Goal: Task Accomplishment & Management: Complete application form

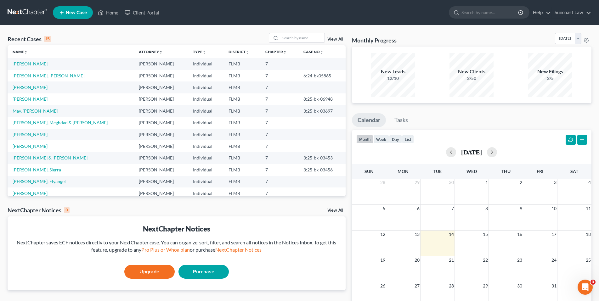
click at [73, 16] on link "New Case" at bounding box center [73, 12] width 40 height 13
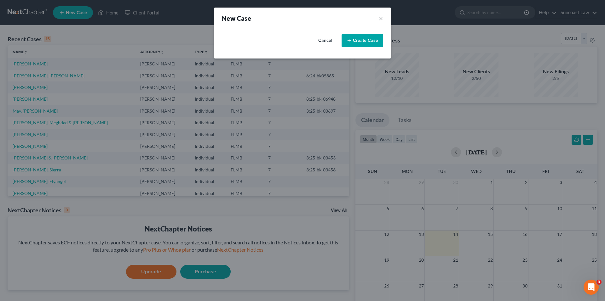
select select "15"
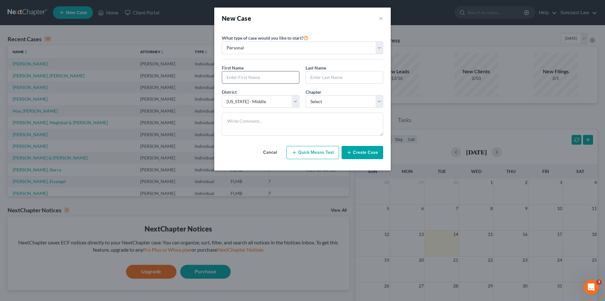
click at [238, 73] on input "text" at bounding box center [260, 78] width 77 height 12
paste input "[PERSON_NAME]"
drag, startPoint x: 251, startPoint y: 77, endPoint x: 270, endPoint y: 77, distance: 19.2
click at [270, 77] on input "[PERSON_NAME]" at bounding box center [260, 78] width 77 height 12
type input "[PERSON_NAME]"
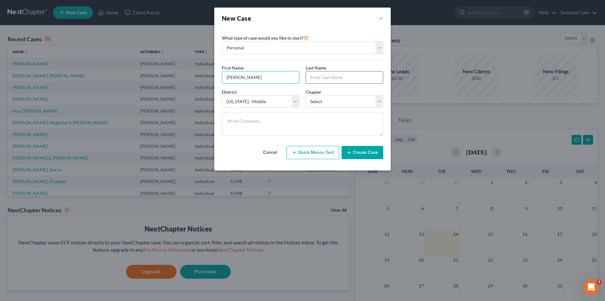
click at [314, 77] on input "text" at bounding box center [344, 78] width 77 height 12
paste input "[PERSON_NAME]"
type input "[PERSON_NAME]"
click at [376, 100] on select "Select 7 11 12 13" at bounding box center [344, 101] width 77 height 13
select select "0"
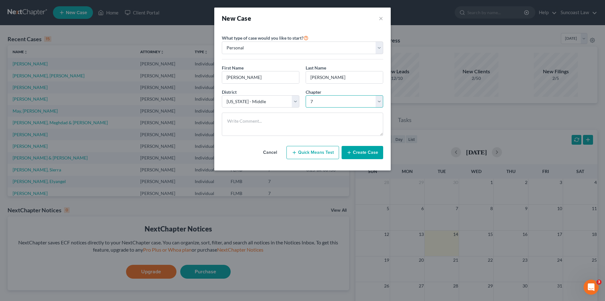
click at [306, 95] on select "Select 7 11 12 13" at bounding box center [344, 101] width 77 height 13
click at [363, 157] on button "Create Case" at bounding box center [362, 152] width 42 height 13
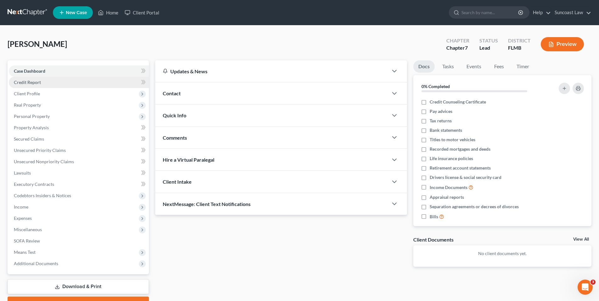
click at [36, 85] on span "Credit Report" at bounding box center [27, 82] width 27 height 5
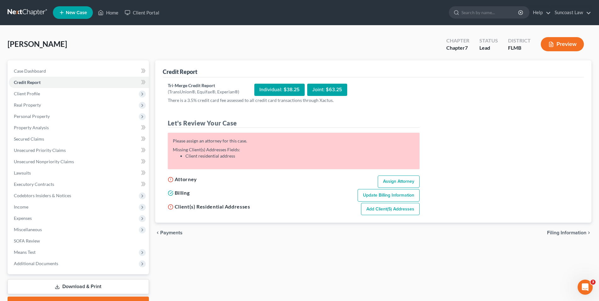
click at [389, 182] on link "Assign Attorney" at bounding box center [399, 182] width 42 height 13
select select "1"
select select "0"
select select "15"
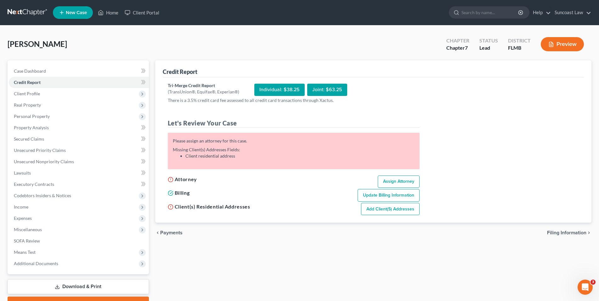
select select "9"
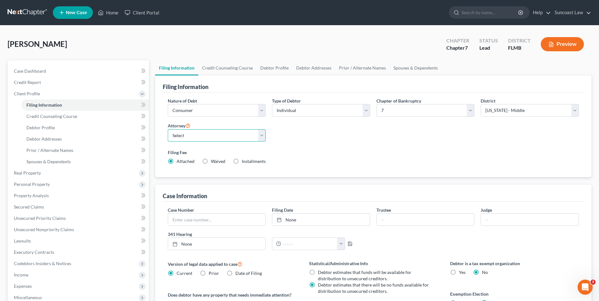
click at [261, 136] on select "Select [PERSON_NAME] - FLMB [PERSON_NAME] - FLMB" at bounding box center [217, 135] width 98 height 13
select select "0"
click at [168, 129] on select "Select [PERSON_NAME] - FLMB [PERSON_NAME] - FLMB" at bounding box center [217, 135] width 98 height 13
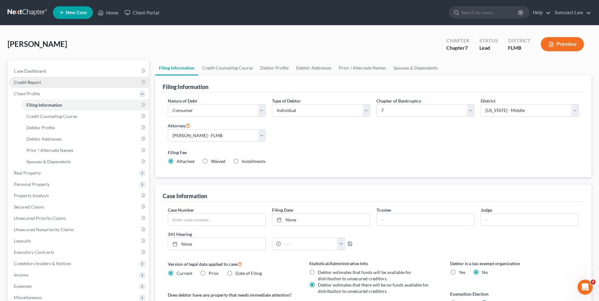
click at [36, 84] on span "Credit Report" at bounding box center [27, 82] width 27 height 5
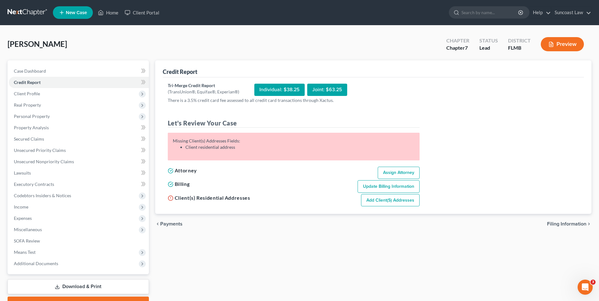
click at [406, 198] on link "Add Client(s) Addresses" at bounding box center [390, 200] width 59 height 13
select select "0"
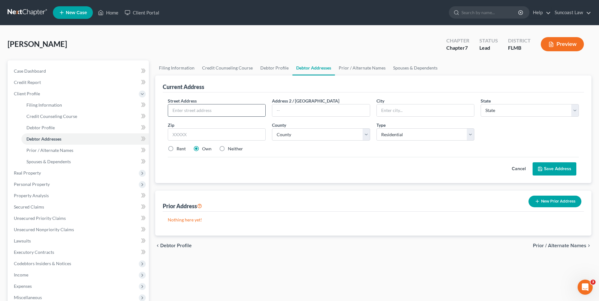
click at [193, 107] on input "text" at bounding box center [217, 111] width 98 height 12
paste input "[STREET_ADDRESS][PERSON_NAME]"
type input "[STREET_ADDRESS][PERSON_NAME]"
click at [184, 135] on input "text" at bounding box center [217, 135] width 98 height 13
type input "32837"
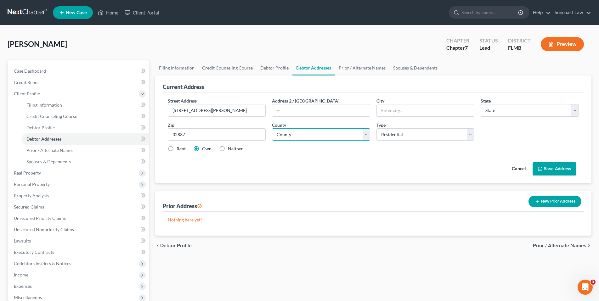
type input "Orlando"
select select "9"
click at [296, 131] on select "County" at bounding box center [321, 135] width 98 height 13
select select "47"
click at [272, 129] on select "County [GEOGRAPHIC_DATA] [GEOGRAPHIC_DATA] [GEOGRAPHIC_DATA] [GEOGRAPHIC_DATA] …" at bounding box center [321, 135] width 98 height 13
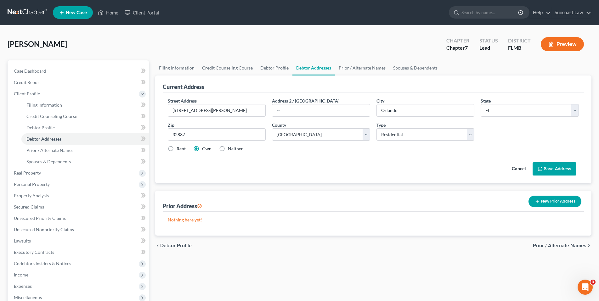
click at [552, 169] on button "Save Address" at bounding box center [555, 169] width 44 height 13
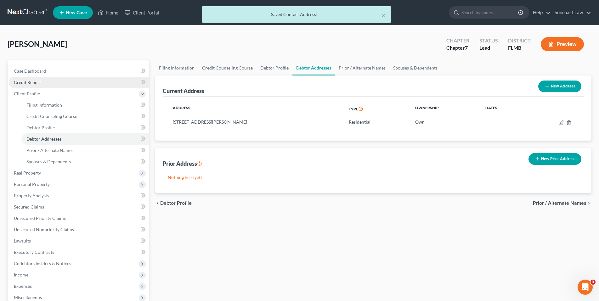
click at [38, 81] on span "Credit Report" at bounding box center [27, 82] width 27 height 5
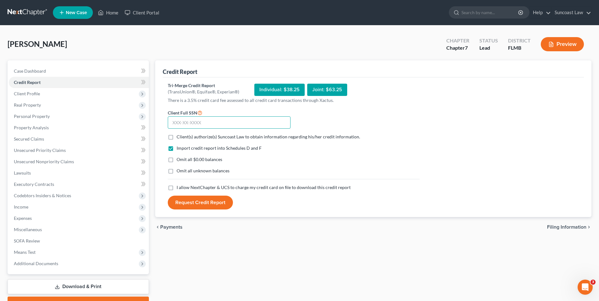
click at [173, 123] on input "text" at bounding box center [229, 123] width 123 height 13
paste input "105-84-9366"
type input "105-84-9366"
click at [177, 138] on label "Client(s) authorize(s) Suncoast Law to obtain information regarding his/her cre…" at bounding box center [269, 137] width 184 height 6
click at [179, 138] on input "Client(s) authorize(s) Suncoast Law to obtain information regarding his/her cre…" at bounding box center [181, 136] width 4 height 4
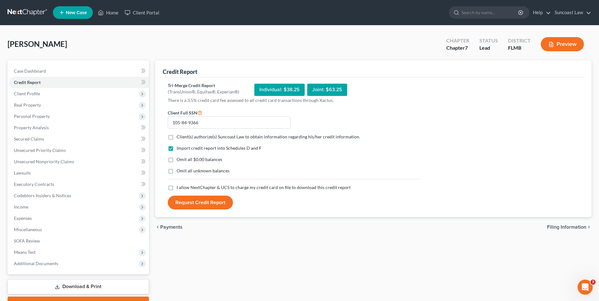
checkbox input "true"
click at [177, 187] on label "I allow NextChapter & UCS to charge my credit card on file to download this cre…" at bounding box center [264, 188] width 174 height 6
click at [179, 187] on input "I allow NextChapter & UCS to charge my credit card on file to download this cre…" at bounding box center [181, 187] width 4 height 4
checkbox input "true"
click at [198, 202] on button "Request Credit Report" at bounding box center [200, 203] width 65 height 14
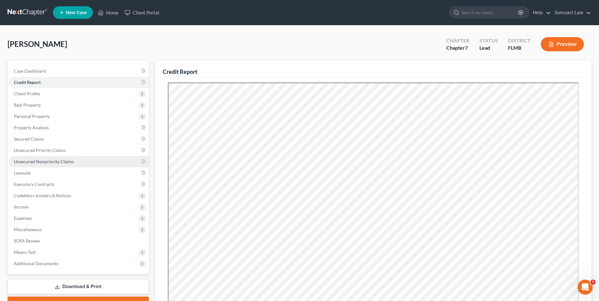
click at [53, 162] on span "Unsecured Nonpriority Claims" at bounding box center [44, 161] width 60 height 5
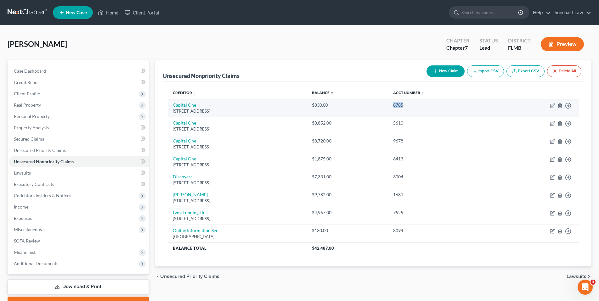
drag, startPoint x: 447, startPoint y: 102, endPoint x: 426, endPoint y: 102, distance: 20.5
click at [426, 102] on td "8785" at bounding box center [440, 108] width 105 height 18
copy div "8785"
